Goal: Task Accomplishment & Management: Use online tool/utility

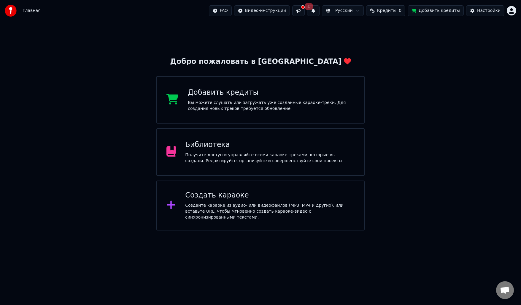
click at [290, 97] on div "Добавить кредиты Вы можете слушать или загружать уже созданные караоке-треки. Д…" at bounding box center [271, 100] width 167 height 24
click at [250, 203] on div "Создать караоке Создайте караоке из аудио- или видеофайлов (MP3, MP4 и других),…" at bounding box center [269, 206] width 169 height 30
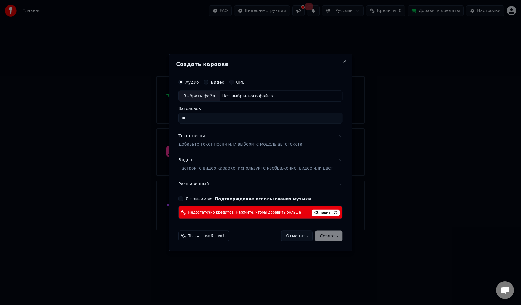
type input "*"
type input "*****"
click at [319, 214] on span "Обновить" at bounding box center [326, 213] width 28 height 7
click at [183, 198] on button "Я принимаю Подтверждение использования музыки" at bounding box center [180, 199] width 5 height 5
click at [315, 215] on span "Обновить" at bounding box center [326, 213] width 28 height 7
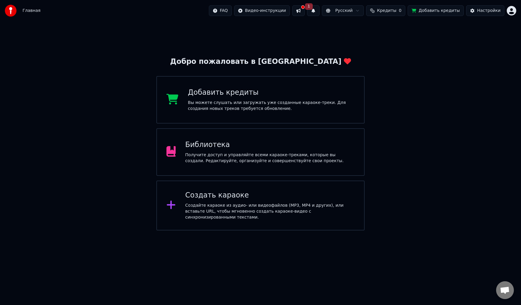
click at [429, 12] on button "Добавить кредиты" at bounding box center [436, 10] width 56 height 11
click at [252, 148] on div "Библиотека" at bounding box center [269, 144] width 169 height 9
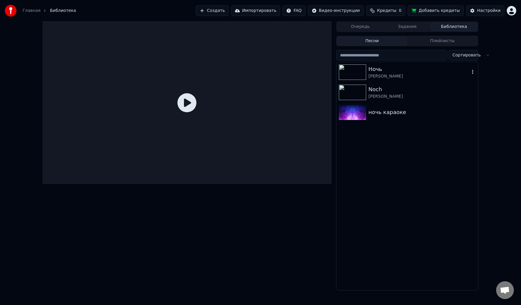
click at [473, 69] on button "button" at bounding box center [473, 72] width 6 height 7
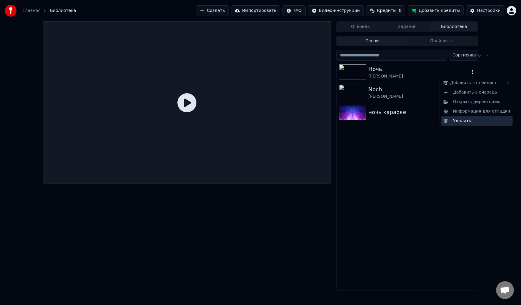
click at [465, 122] on div "Удалить" at bounding box center [477, 120] width 72 height 9
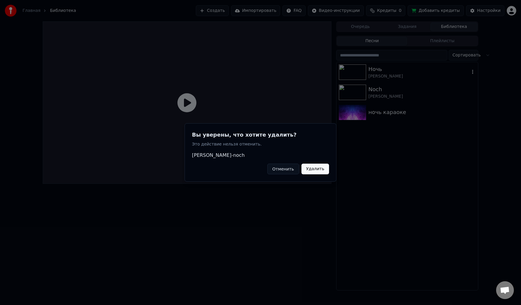
click at [327, 167] on button "Удалить" at bounding box center [316, 169] width 28 height 11
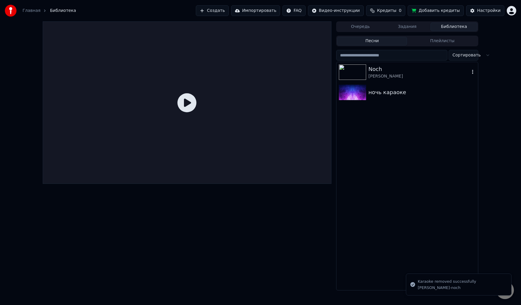
click at [474, 71] on icon "button" at bounding box center [473, 71] width 6 height 5
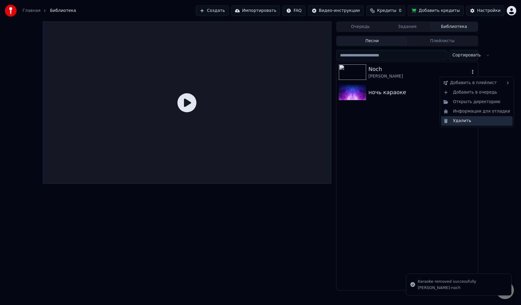
click at [454, 123] on div "Удалить" at bounding box center [477, 120] width 72 height 9
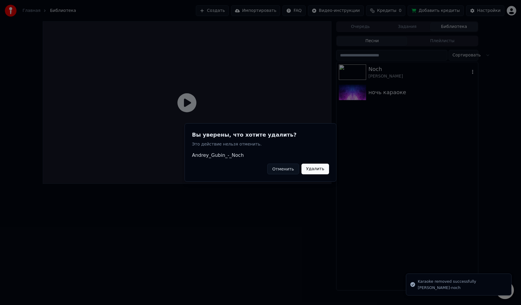
click at [317, 171] on button "Удалить" at bounding box center [316, 169] width 28 height 11
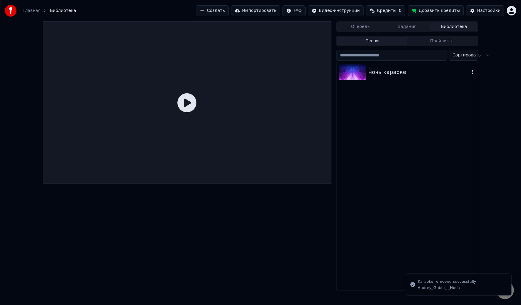
click at [473, 71] on icon "button" at bounding box center [473, 71] width 6 height 5
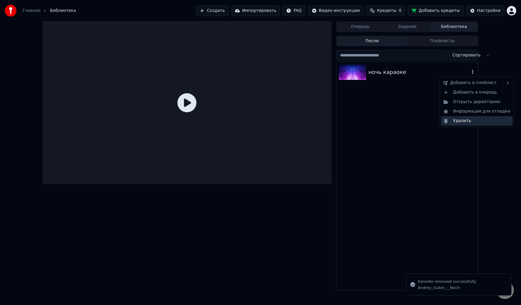
click at [460, 121] on div "Удалить" at bounding box center [477, 120] width 72 height 9
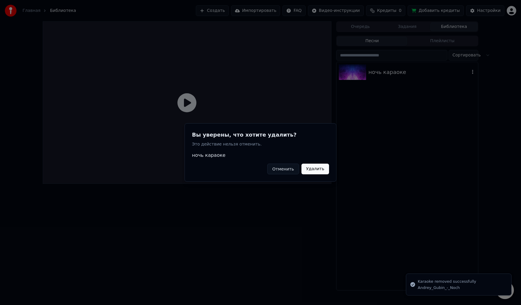
click at [321, 170] on button "Удалить" at bounding box center [316, 169] width 28 height 11
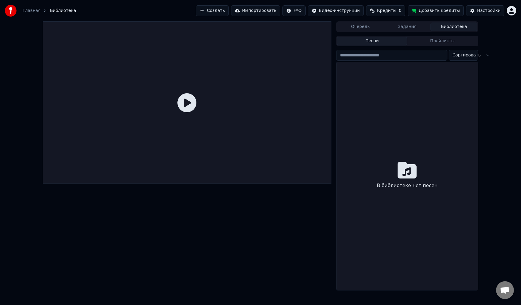
click at [226, 11] on button "Создать" at bounding box center [212, 10] width 33 height 11
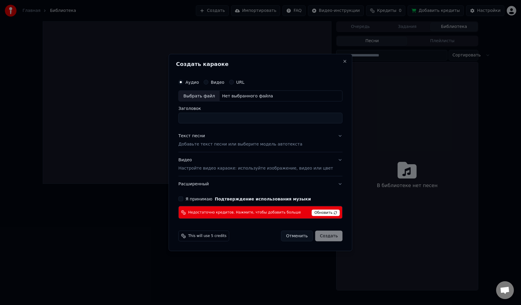
click at [208, 82] on button "Видео" at bounding box center [206, 82] width 5 height 5
click at [195, 167] on p "Настройте видео караоке: используйте изображение, видео или цвет" at bounding box center [255, 168] width 155 height 6
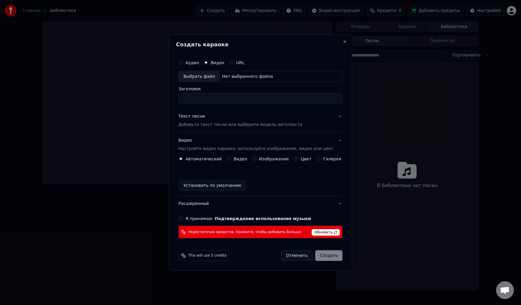
click at [231, 160] on button "Видео" at bounding box center [228, 158] width 5 height 5
